Goal: Task Accomplishment & Management: Use online tool/utility

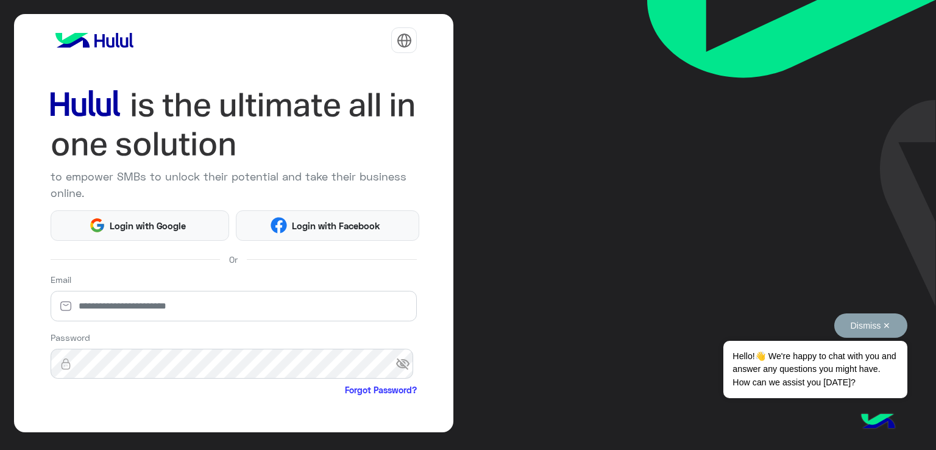
click at [886, 322] on button "Dismiss ✕" at bounding box center [871, 325] width 73 height 24
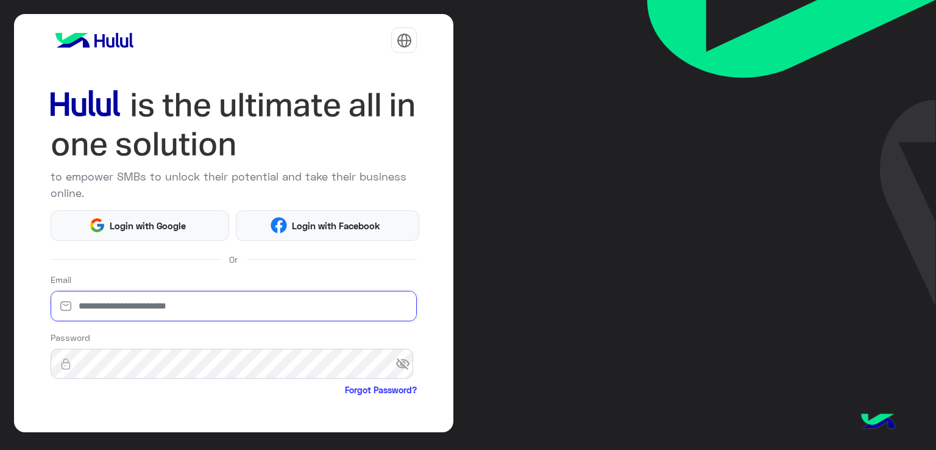
click at [187, 315] on input "email" at bounding box center [234, 306] width 367 height 30
type input "**********"
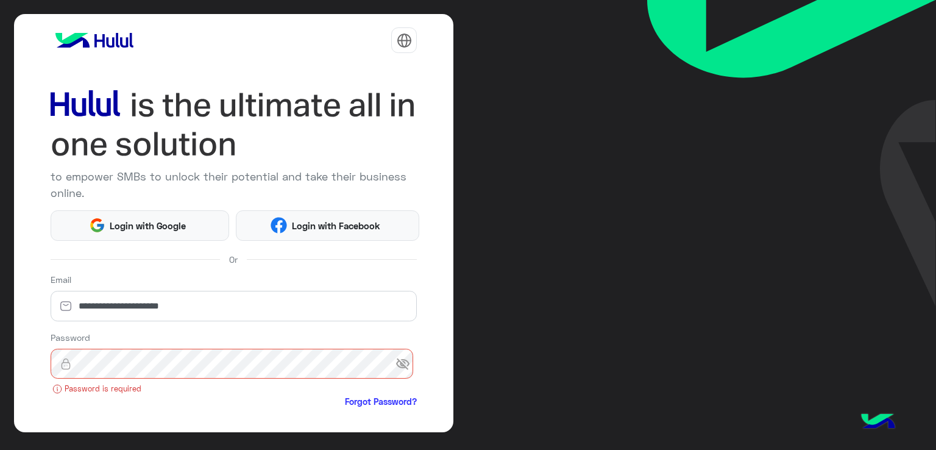
click at [449, 288] on div "**********" at bounding box center [234, 223] width 440 height 418
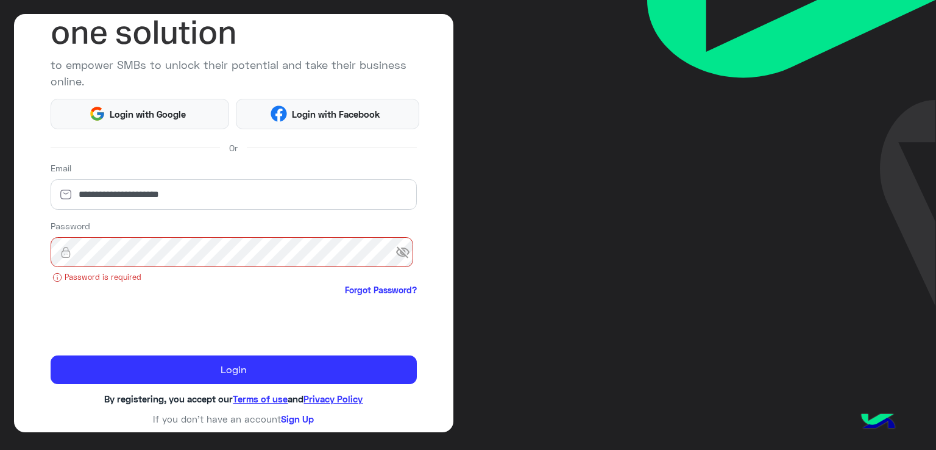
scroll to position [100, 0]
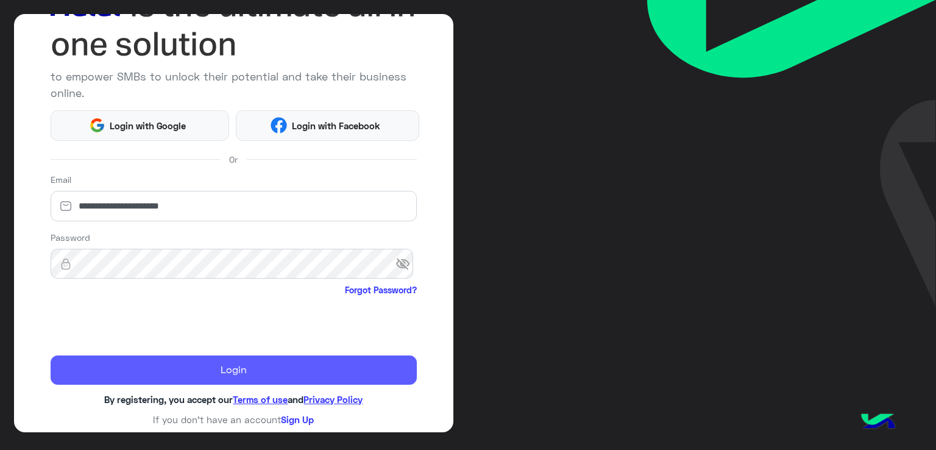
click at [325, 369] on button "Login" at bounding box center [234, 369] width 367 height 29
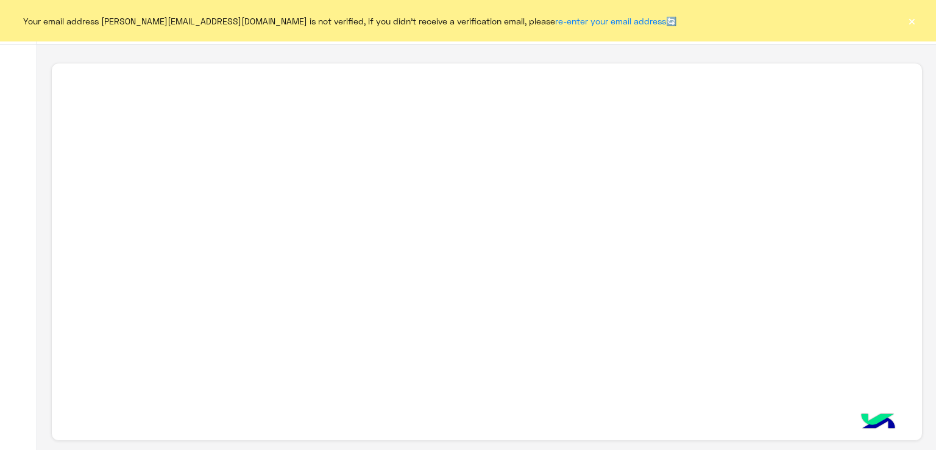
click at [915, 22] on button "×" at bounding box center [912, 21] width 12 height 12
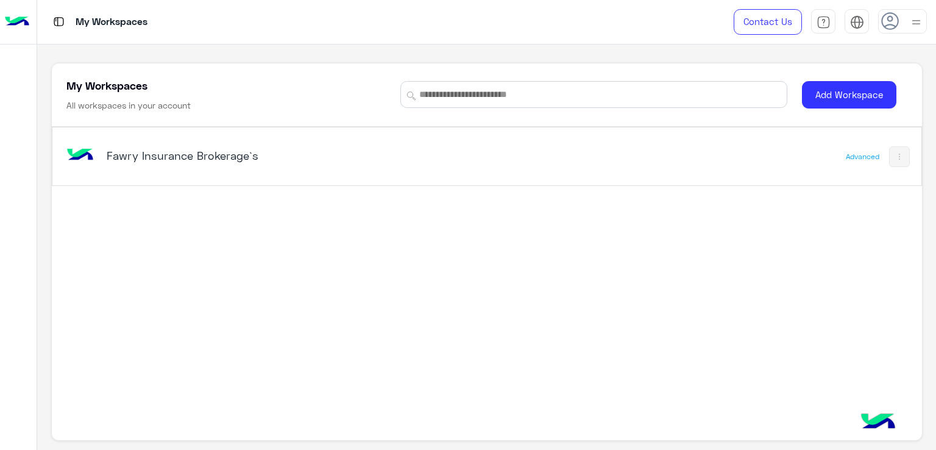
click at [163, 151] on h5 "Fawry Insurance Brokerage`s" at bounding box center [259, 155] width 305 height 15
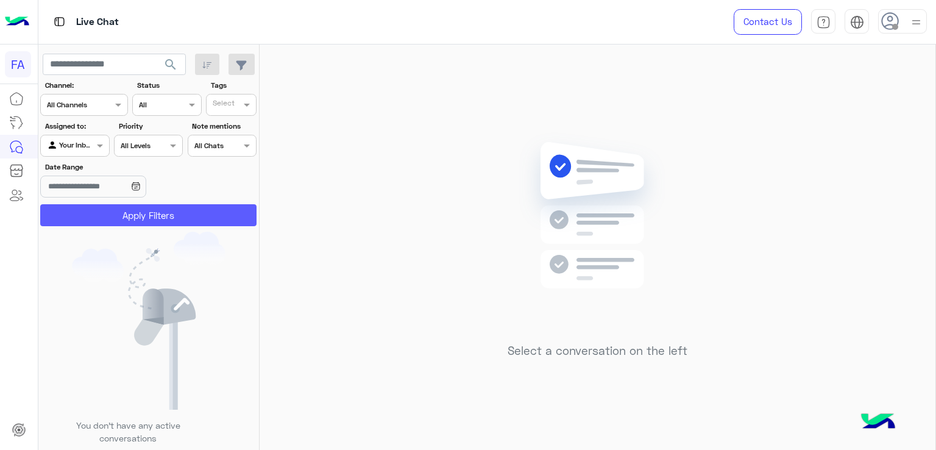
click at [183, 214] on button "Apply Filters" at bounding box center [148, 215] width 216 height 22
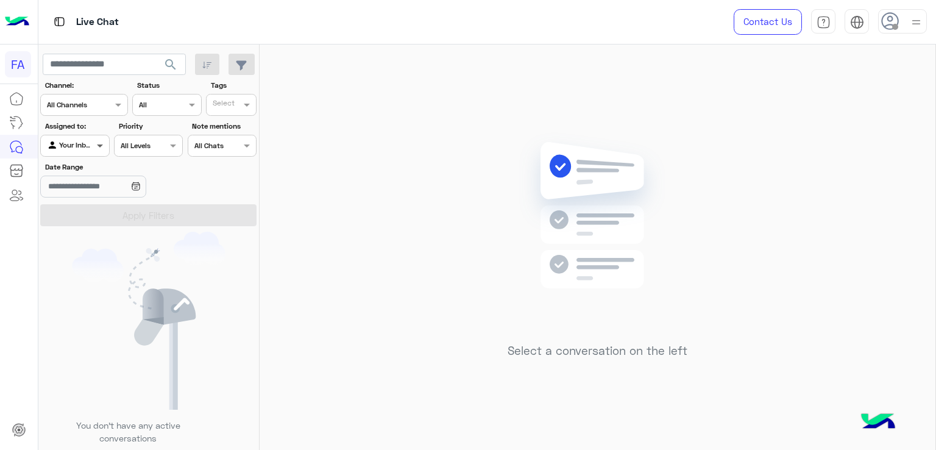
click at [98, 148] on span at bounding box center [101, 145] width 15 height 13
click at [77, 194] on b "Unassigned" at bounding box center [82, 192] width 46 height 10
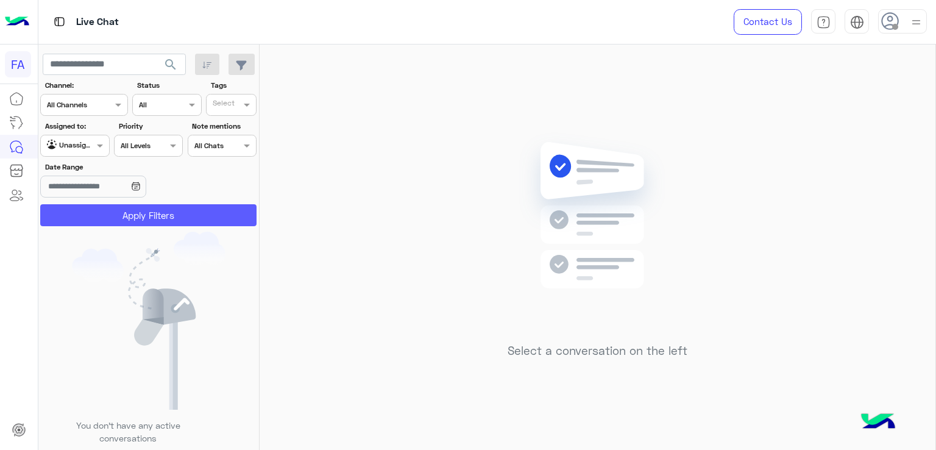
click at [121, 213] on button "Apply Filters" at bounding box center [148, 215] width 216 height 22
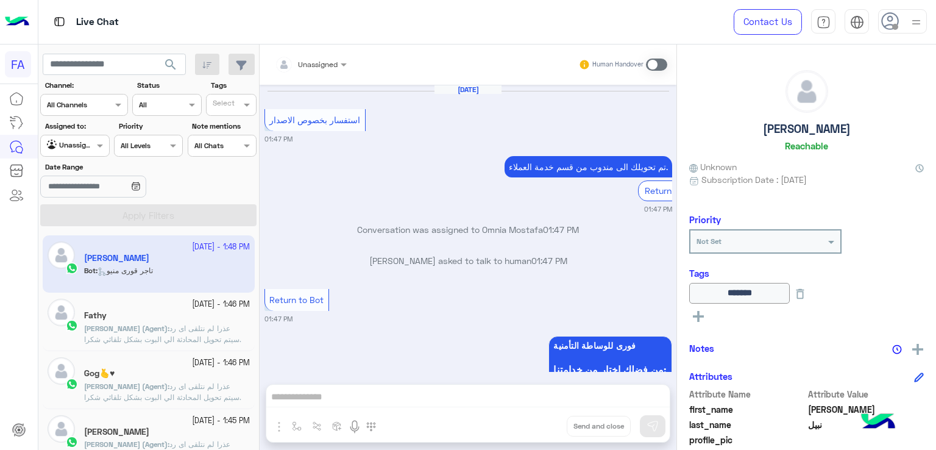
scroll to position [877, 0]
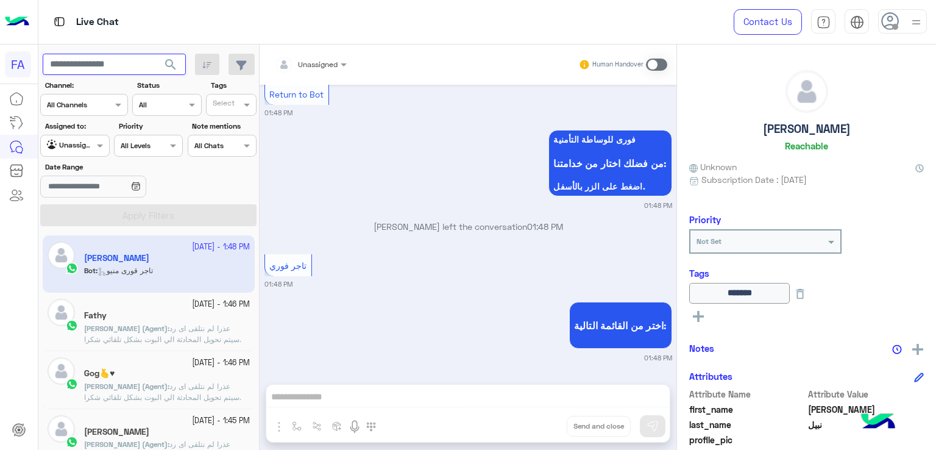
click at [115, 66] on input "text" at bounding box center [114, 65] width 143 height 22
paste input "**********"
type input "**********"
click at [173, 64] on span "search" at bounding box center [170, 64] width 15 height 15
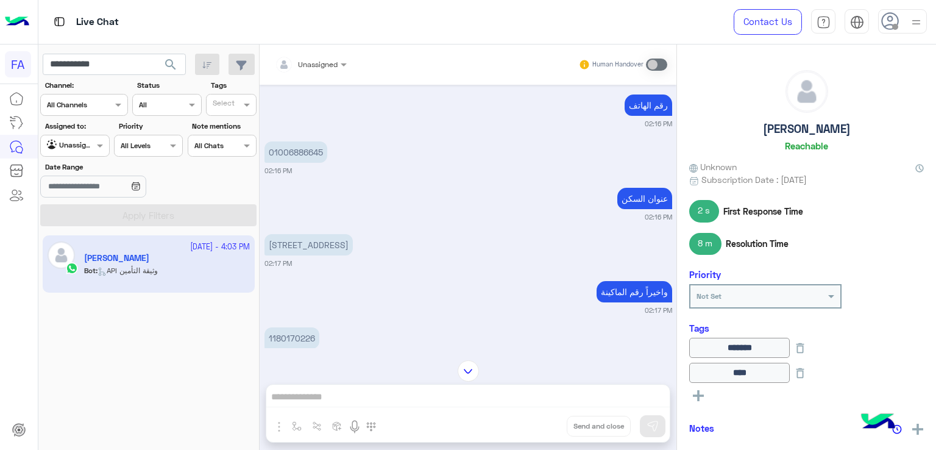
scroll to position [37, 0]
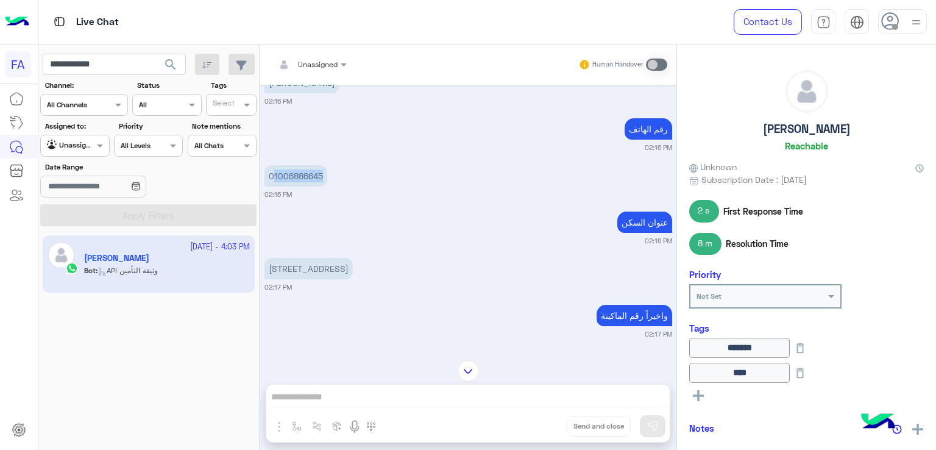
drag, startPoint x: 326, startPoint y: 175, endPoint x: 273, endPoint y: 182, distance: 53.5
click at [273, 182] on p "01006886645" at bounding box center [296, 175] width 63 height 21
copy p "1006886645"
drag, startPoint x: 672, startPoint y: 138, endPoint x: 671, endPoint y: 130, distance: 7.3
click at [671, 130] on div "[DATE] [PERSON_NAME] 02:16 PM رقم الهاتف 02:16 PM 01006886645 02:16 PM عنوان ال…" at bounding box center [468, 216] width 417 height 263
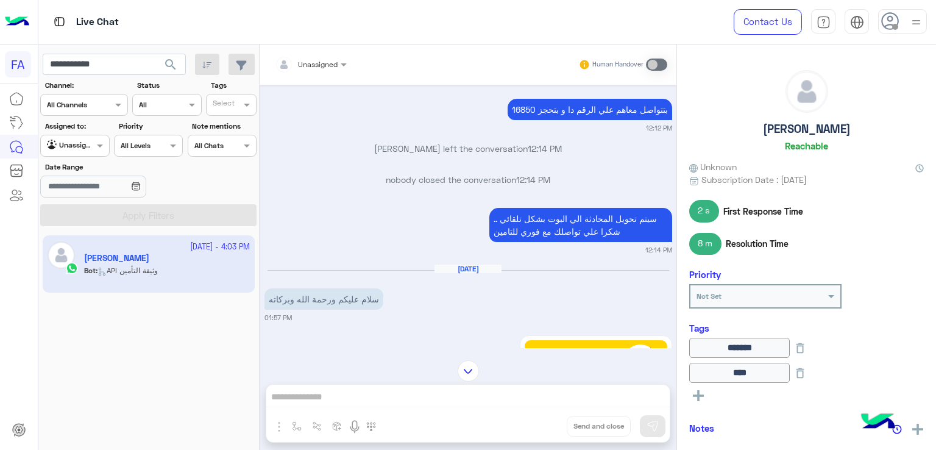
scroll to position [1711, 0]
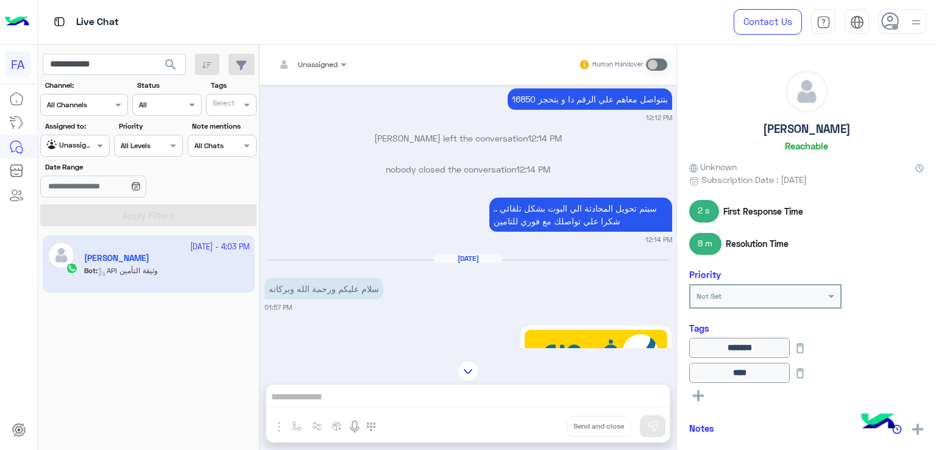
click at [677, 176] on mat-drawer "[PERSON_NAME] Unknown Subscription Date : [DATE] 2 s First Response Time 8 m Re…" at bounding box center [807, 250] width 260 height 410
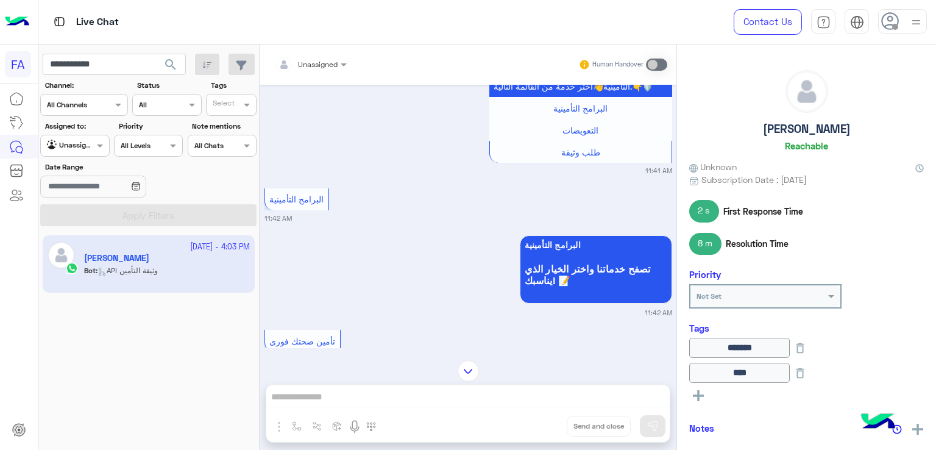
scroll to position [0, 0]
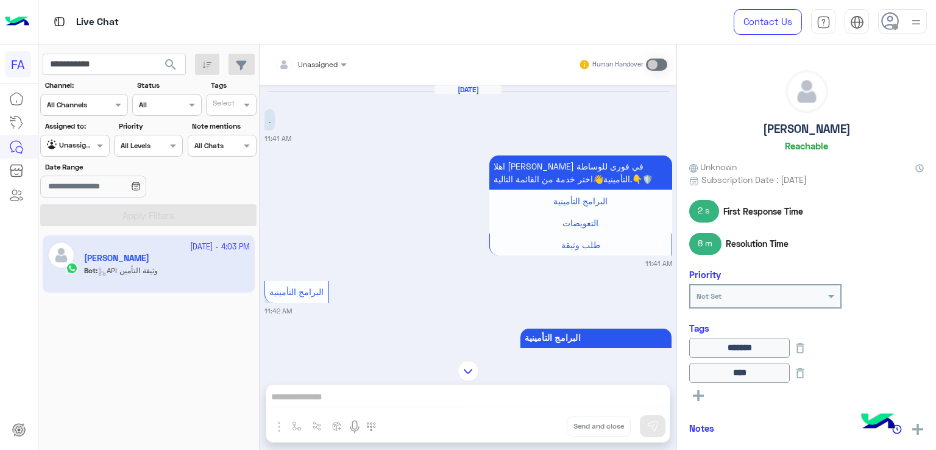
click at [917, 24] on img at bounding box center [916, 22] width 15 height 15
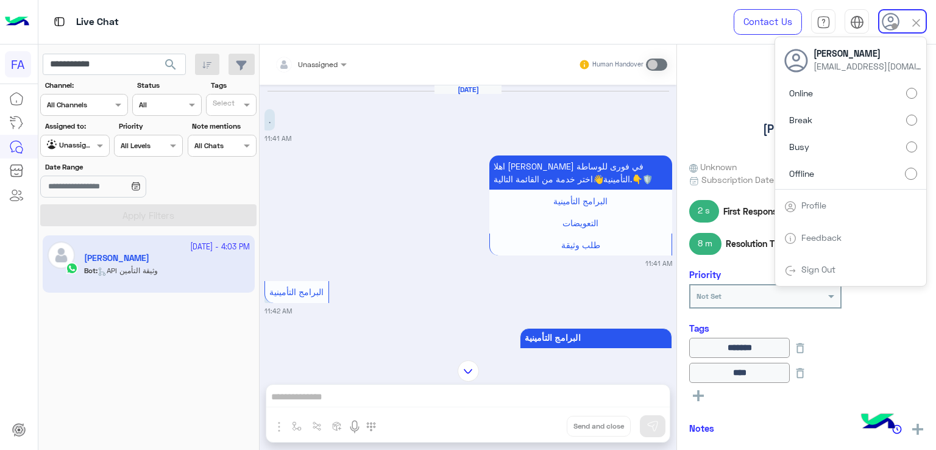
click at [805, 269] on link "Sign Out" at bounding box center [819, 269] width 34 height 10
